Goal: Transaction & Acquisition: Purchase product/service

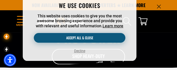
click at [66, 36] on button "Accept all & close" at bounding box center [79, 38] width 91 height 10
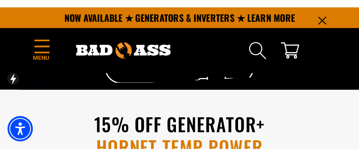
scroll to position [18, 0]
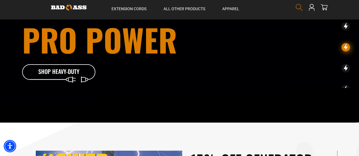
click at [177, 4] on use "Search" at bounding box center [299, 7] width 7 height 7
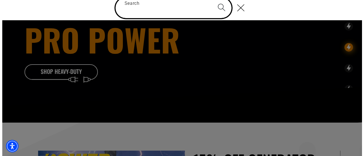
scroll to position [9, 0]
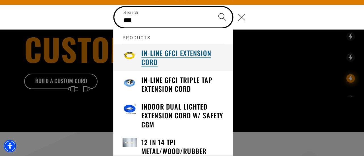
type input "**"
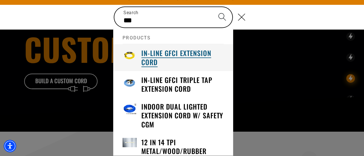
click at [156, 53] on h3 "In-Line GFCI Extension Cord" at bounding box center [182, 58] width 82 height 18
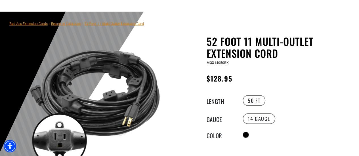
scroll to position [59, 0]
